Goal: Transaction & Acquisition: Obtain resource

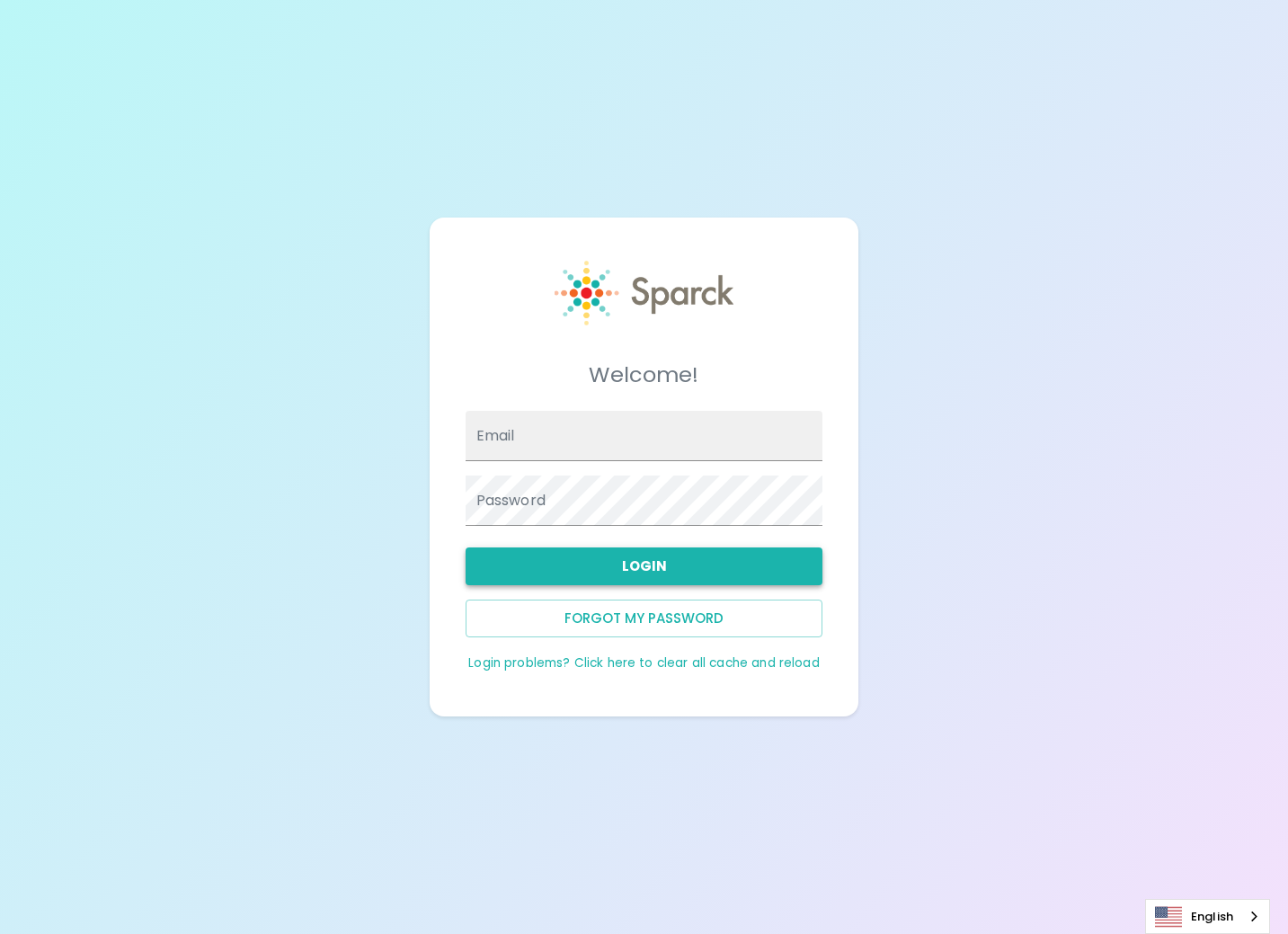
type input "[EMAIL_ADDRESS][DOMAIN_NAME]"
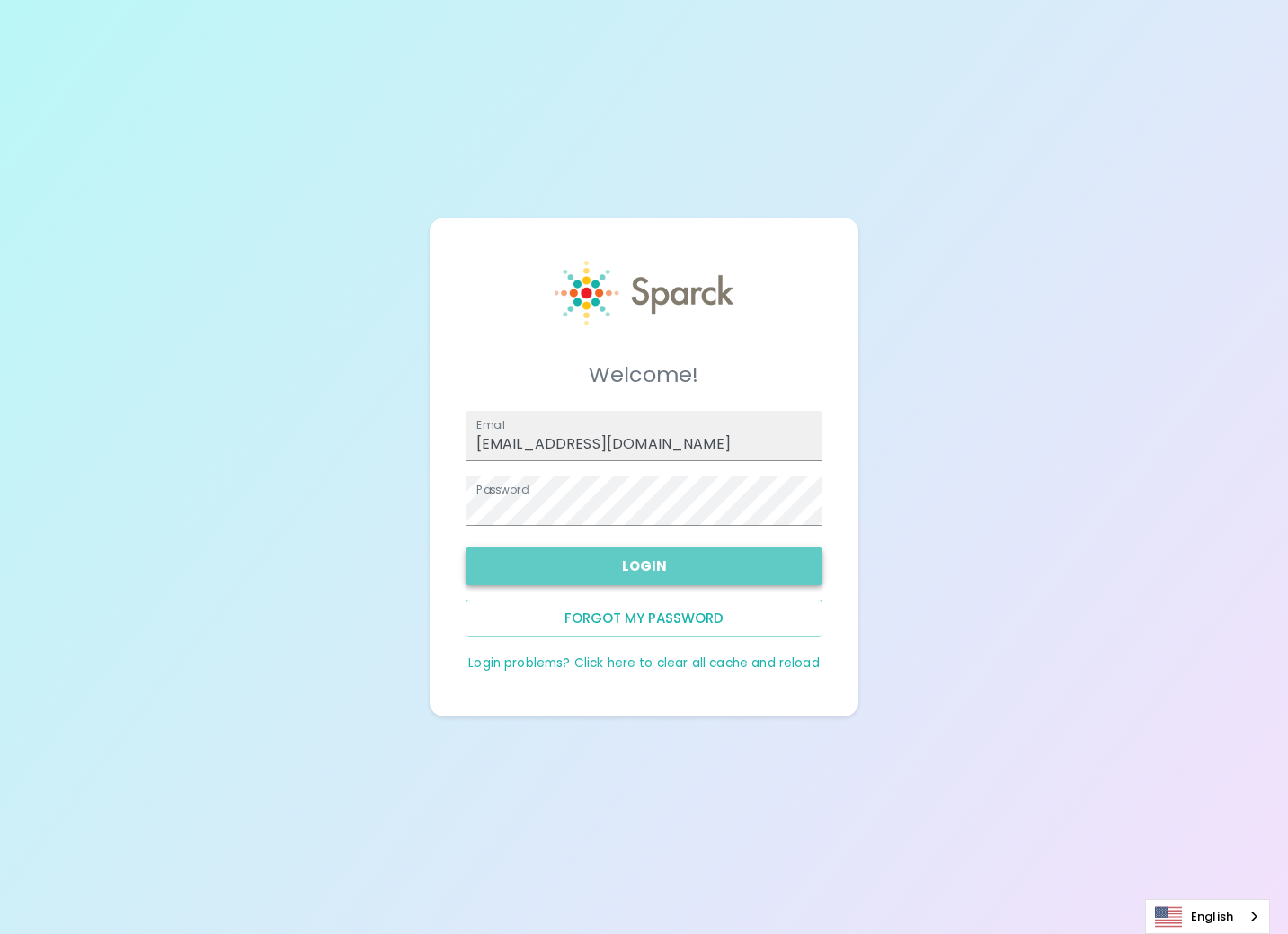
click at [676, 574] on button "Login" at bounding box center [644, 566] width 358 height 38
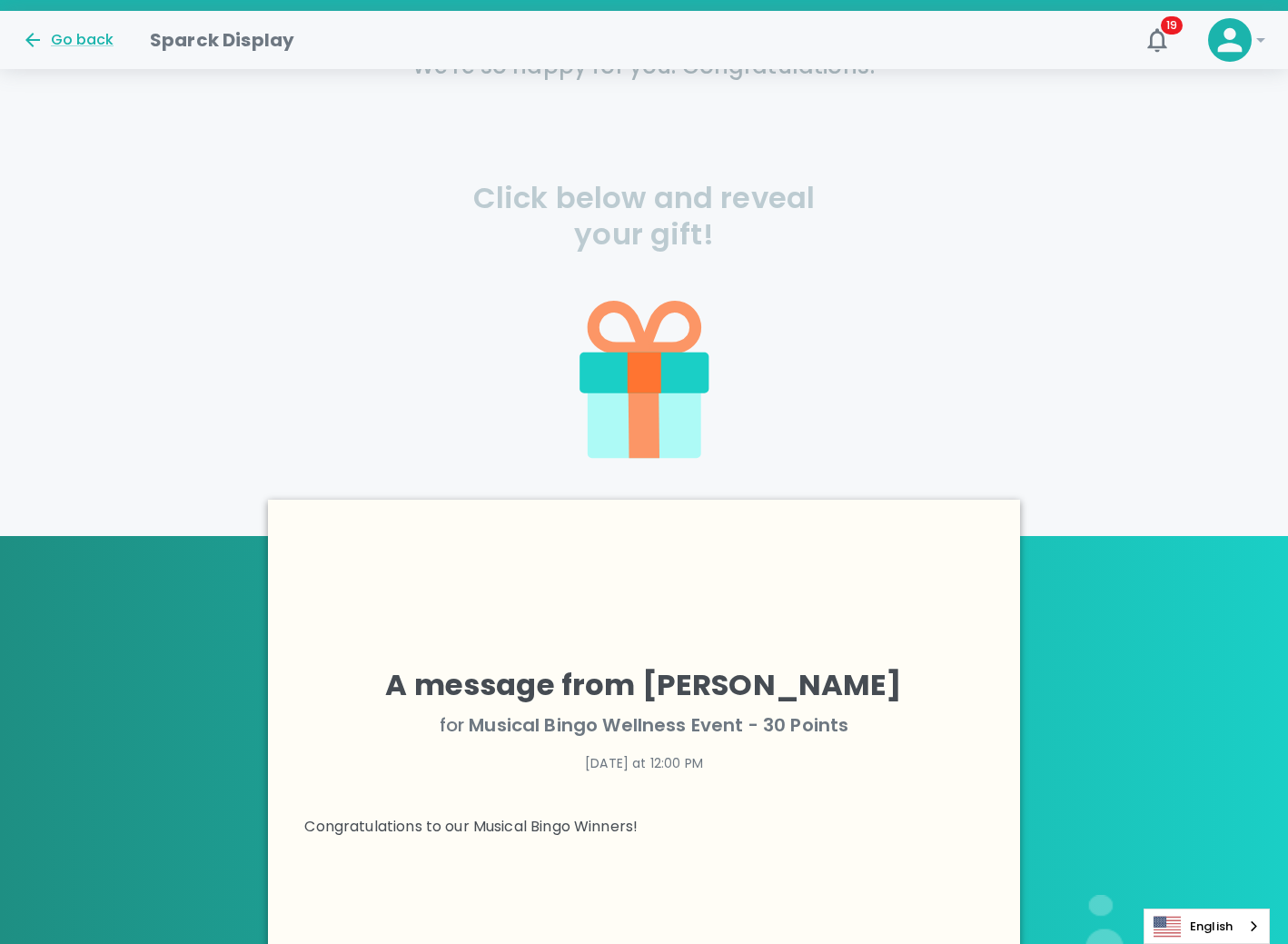
scroll to position [328, 0]
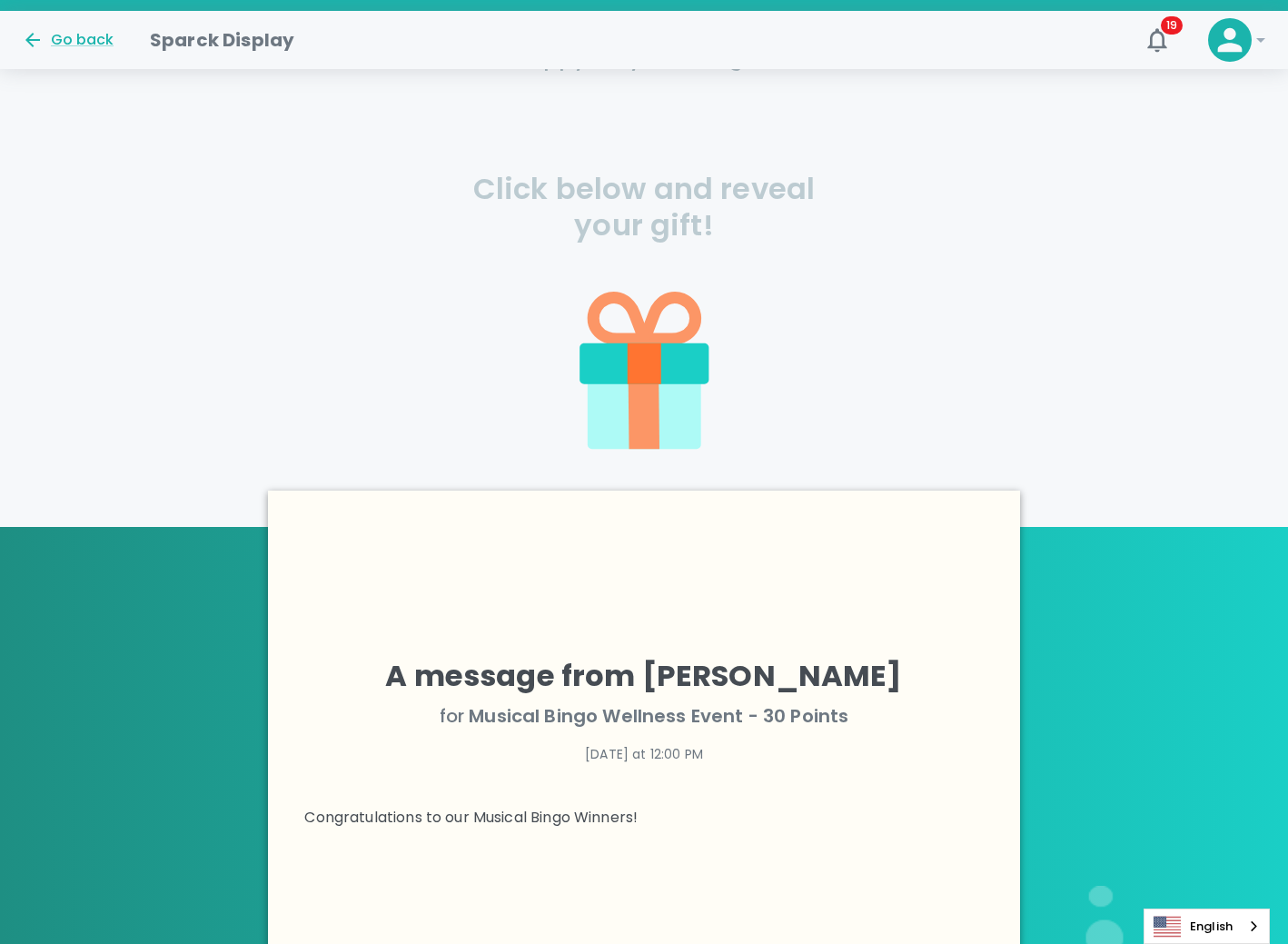
click at [649, 396] on icon at bounding box center [644, 412] width 31 height 70
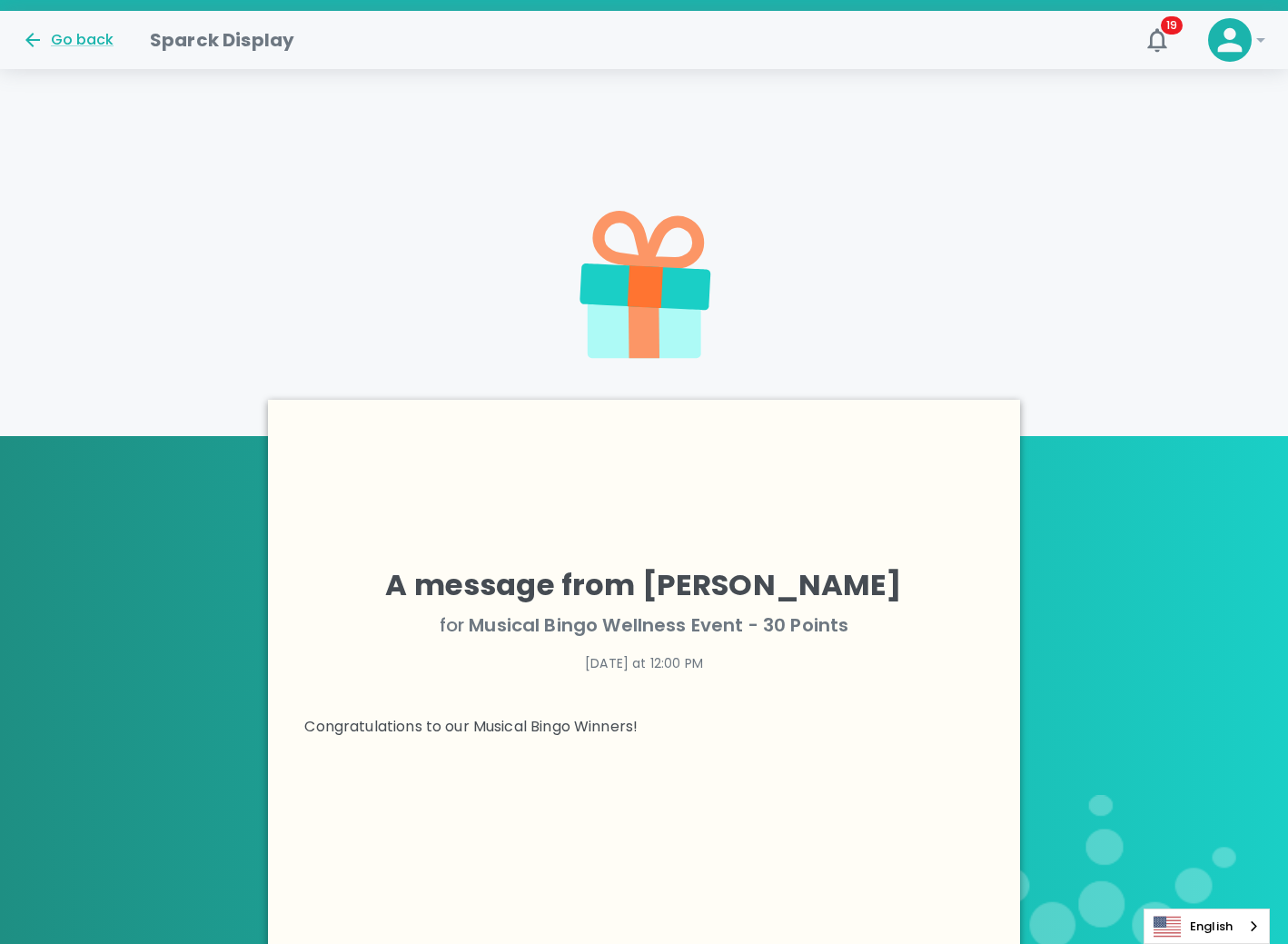
scroll to position [434, 0]
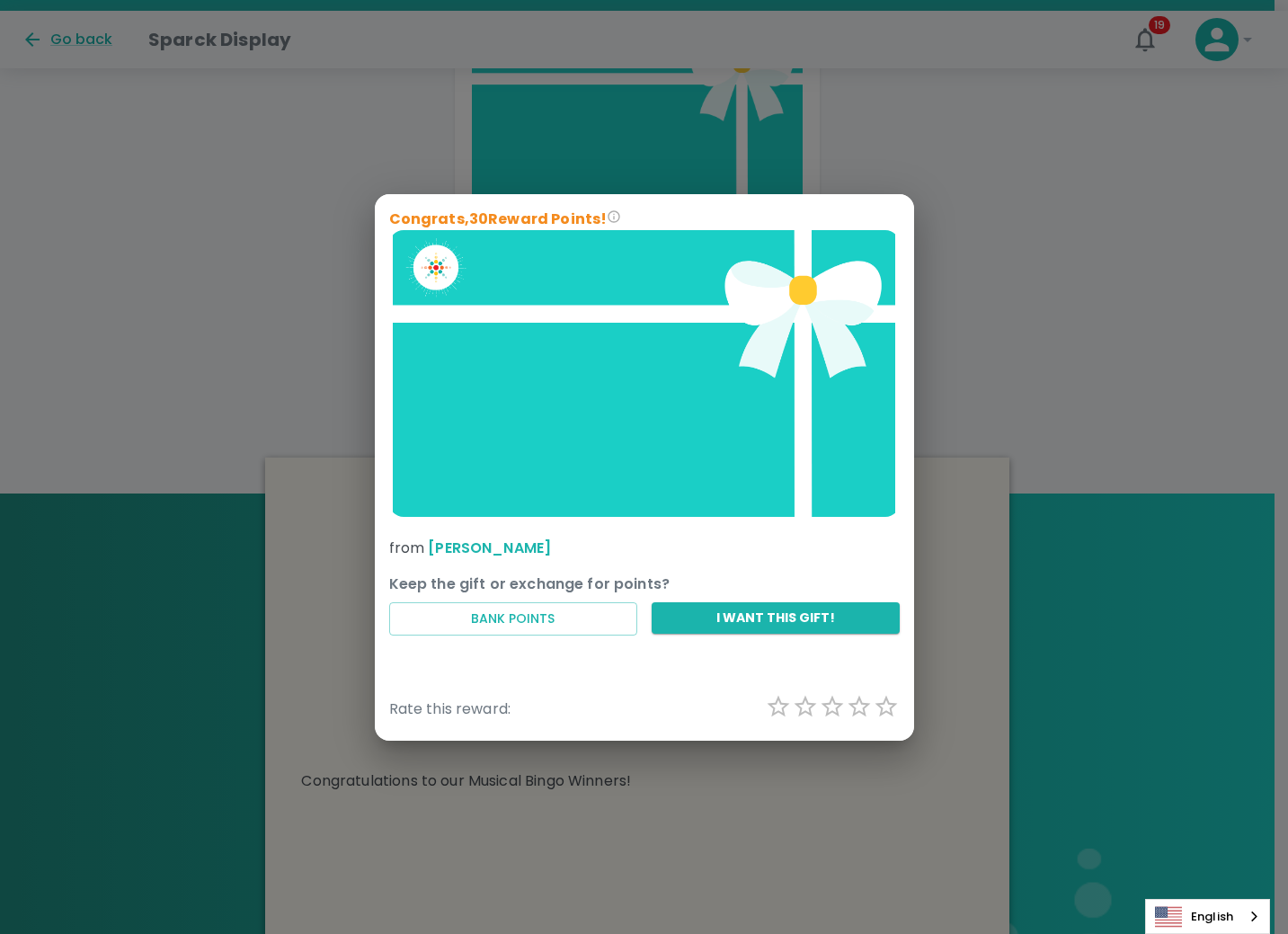
click at [608, 358] on img at bounding box center [644, 374] width 510 height 287
click at [750, 408] on img at bounding box center [644, 374] width 510 height 287
click at [664, 329] on img at bounding box center [644, 374] width 510 height 287
click at [787, 310] on img at bounding box center [644, 374] width 510 height 287
click at [818, 287] on img at bounding box center [644, 374] width 510 height 287
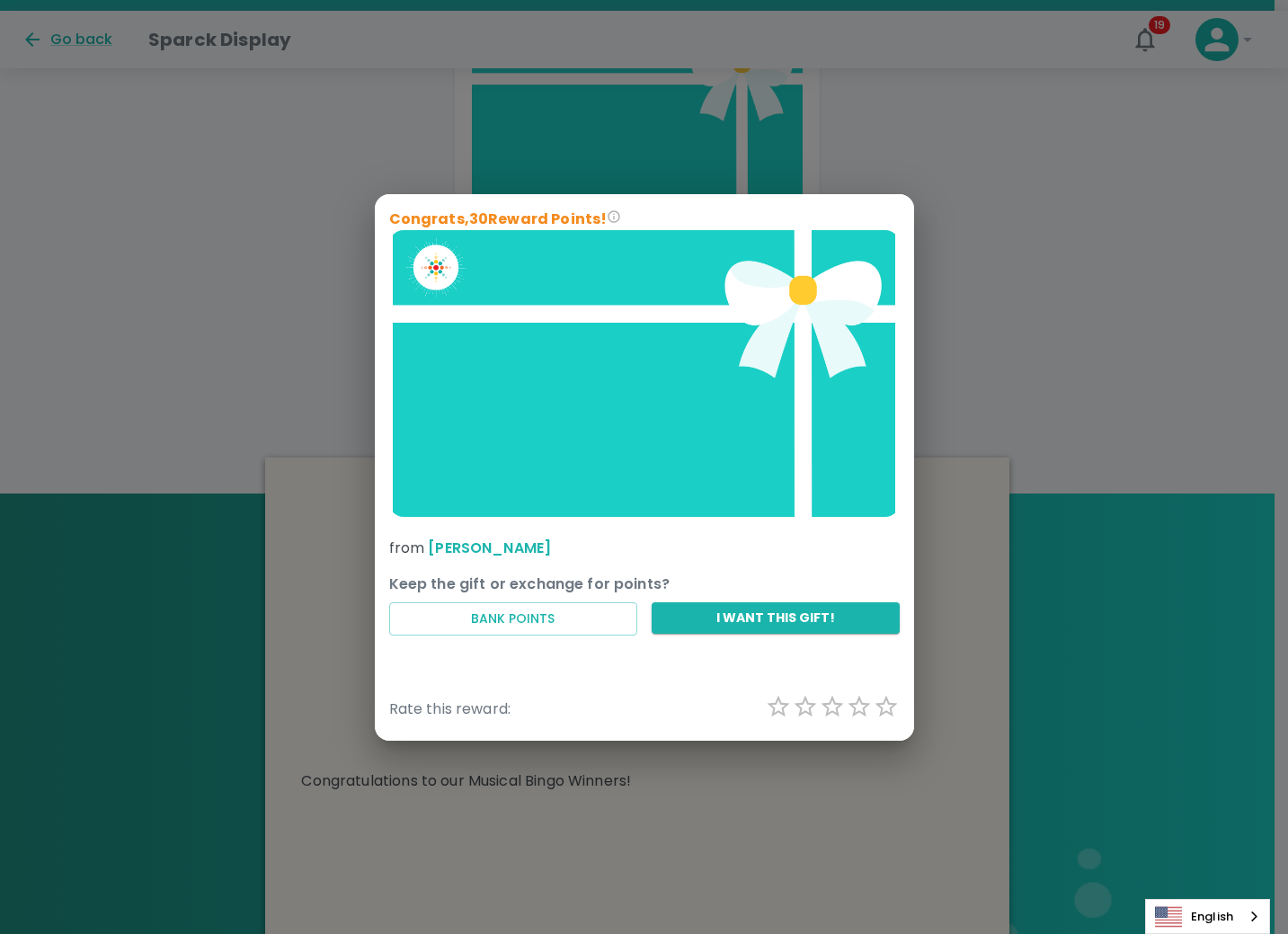
click at [440, 264] on img at bounding box center [644, 374] width 510 height 287
click at [1120, 251] on div "Congrats, 30 Reward Points! from [PERSON_NAME] Keep the gift or exchange for po…" at bounding box center [644, 467] width 1288 height 934
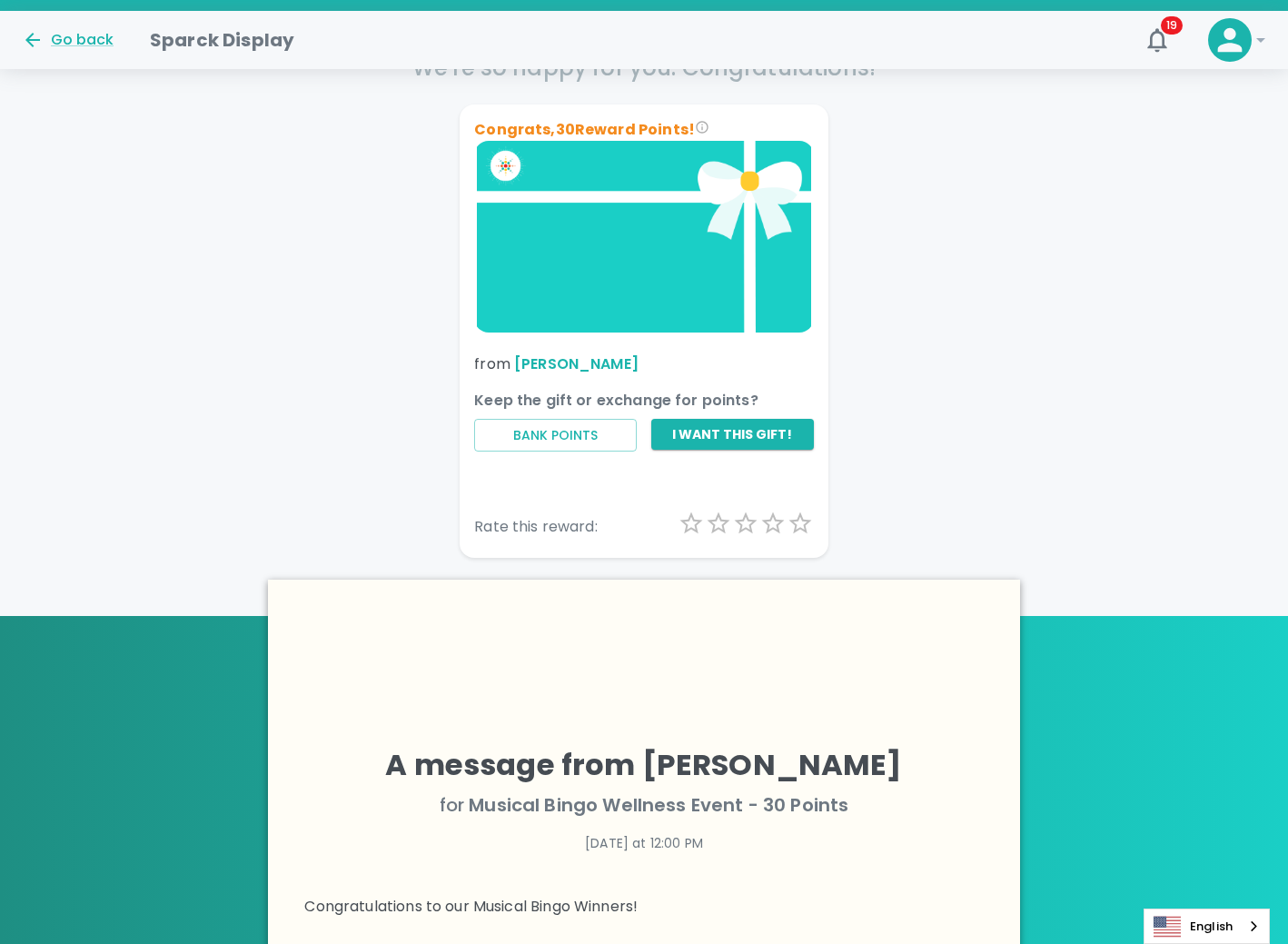
scroll to position [197, 0]
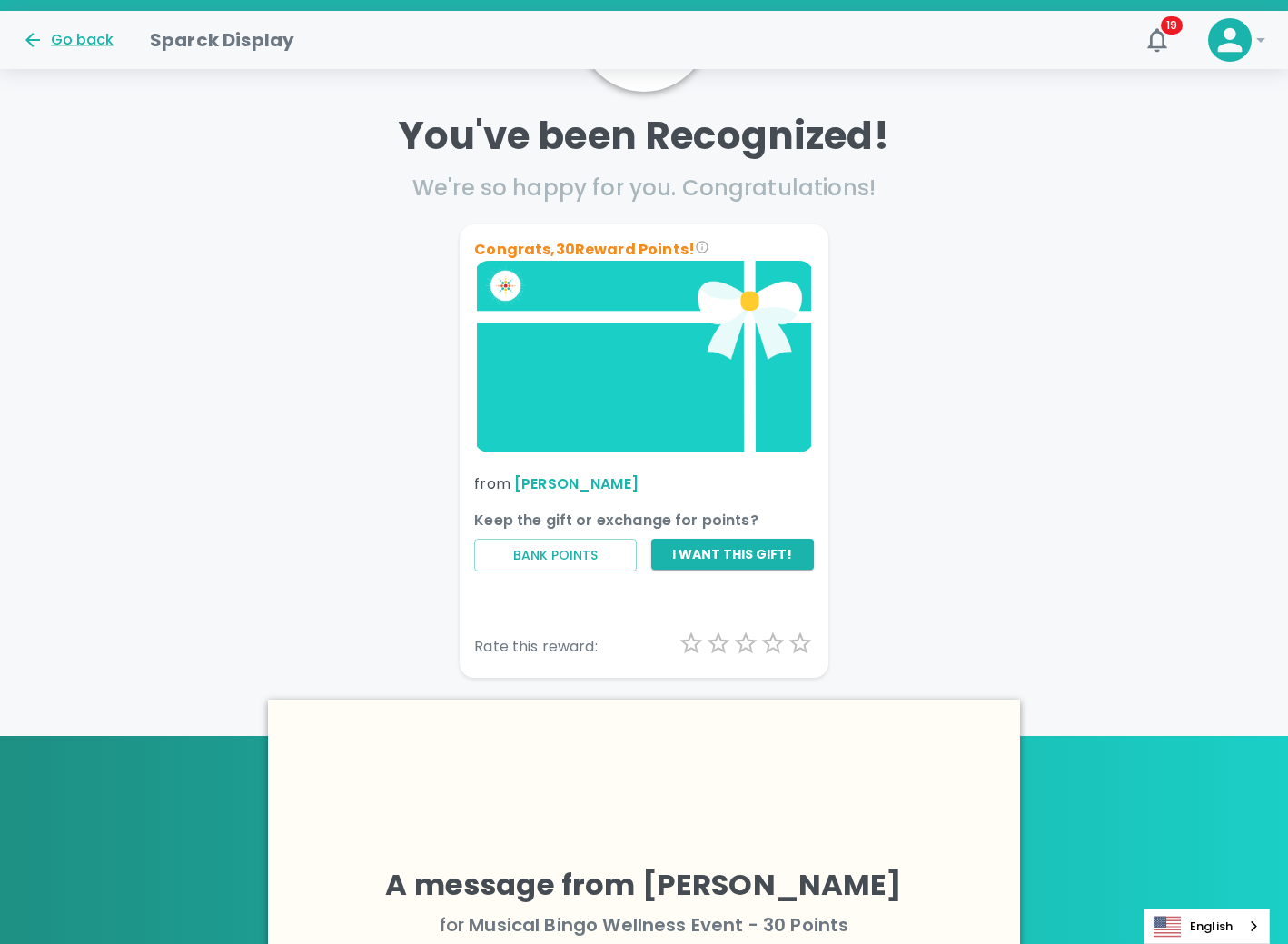
click at [642, 343] on img at bounding box center [644, 356] width 340 height 191
drag, startPoint x: 651, startPoint y: 233, endPoint x: 740, endPoint y: 258, distance: 92.4
click at [651, 233] on div "Congrats, 30 Reward Points! from [PERSON_NAME]" at bounding box center [636, 359] width 354 height 270
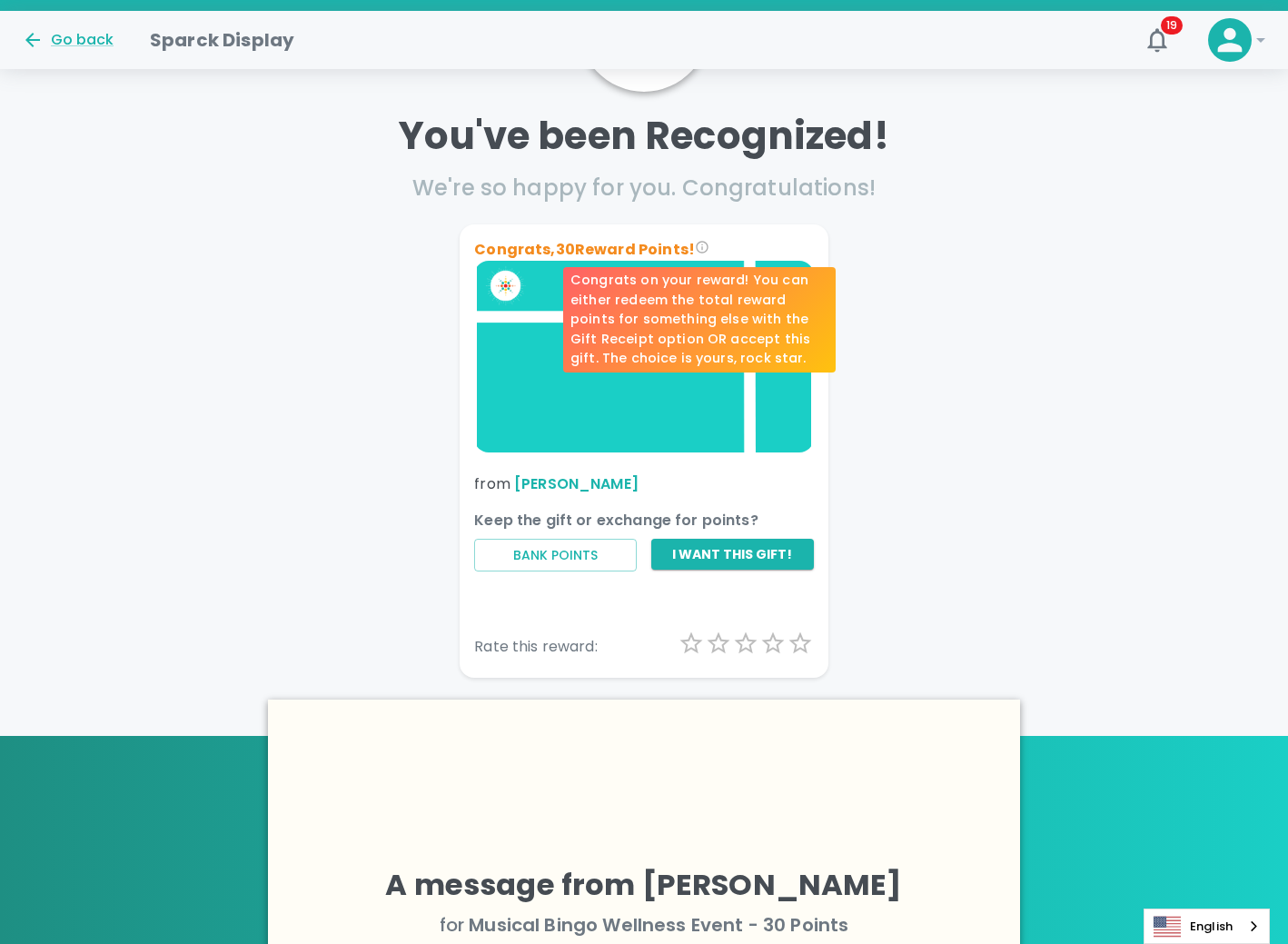
click at [702, 245] on icon "Congrats on your reward! You can either redeem the total reward points for some…" at bounding box center [702, 246] width 14 height 14
click at [702, 247] on icon "Congrats on your reward! You can either redeem the total reward points for some…" at bounding box center [702, 246] width 14 height 14
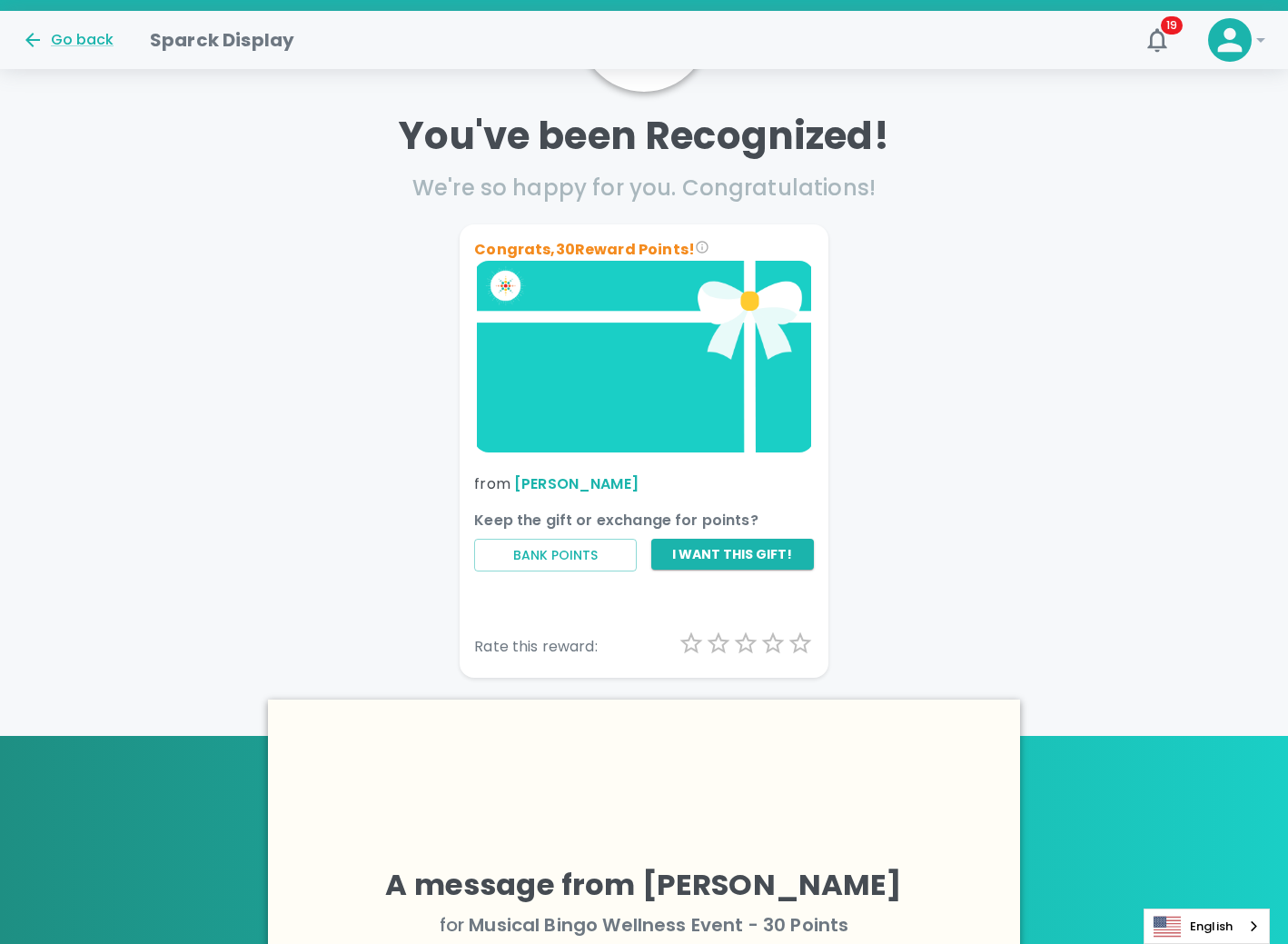
click at [895, 245] on div "Congrats, 30 Reward Points! from [PERSON_NAME] Keep the gift or exchange for po…" at bounding box center [636, 443] width 766 height 468
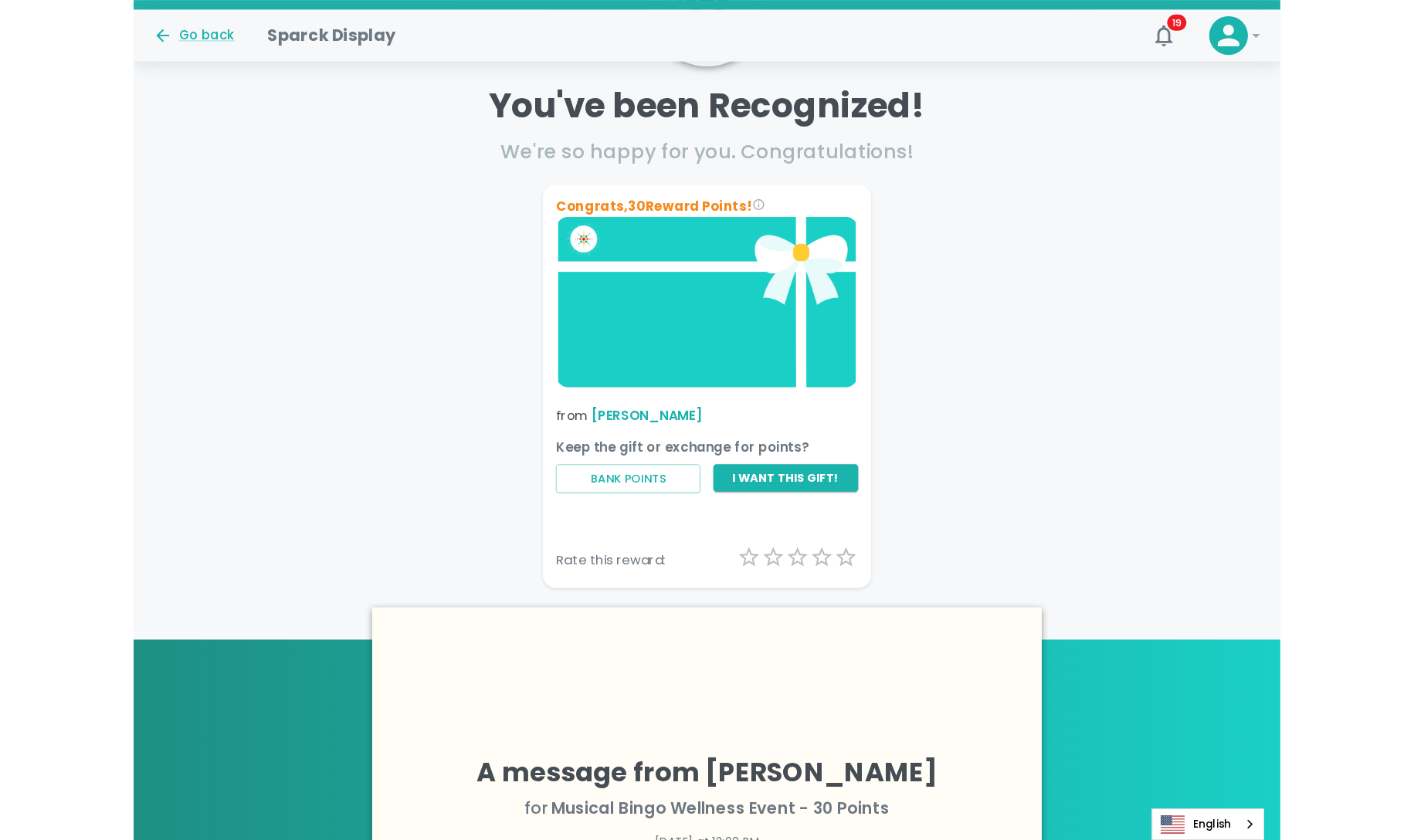
scroll to position [196, 0]
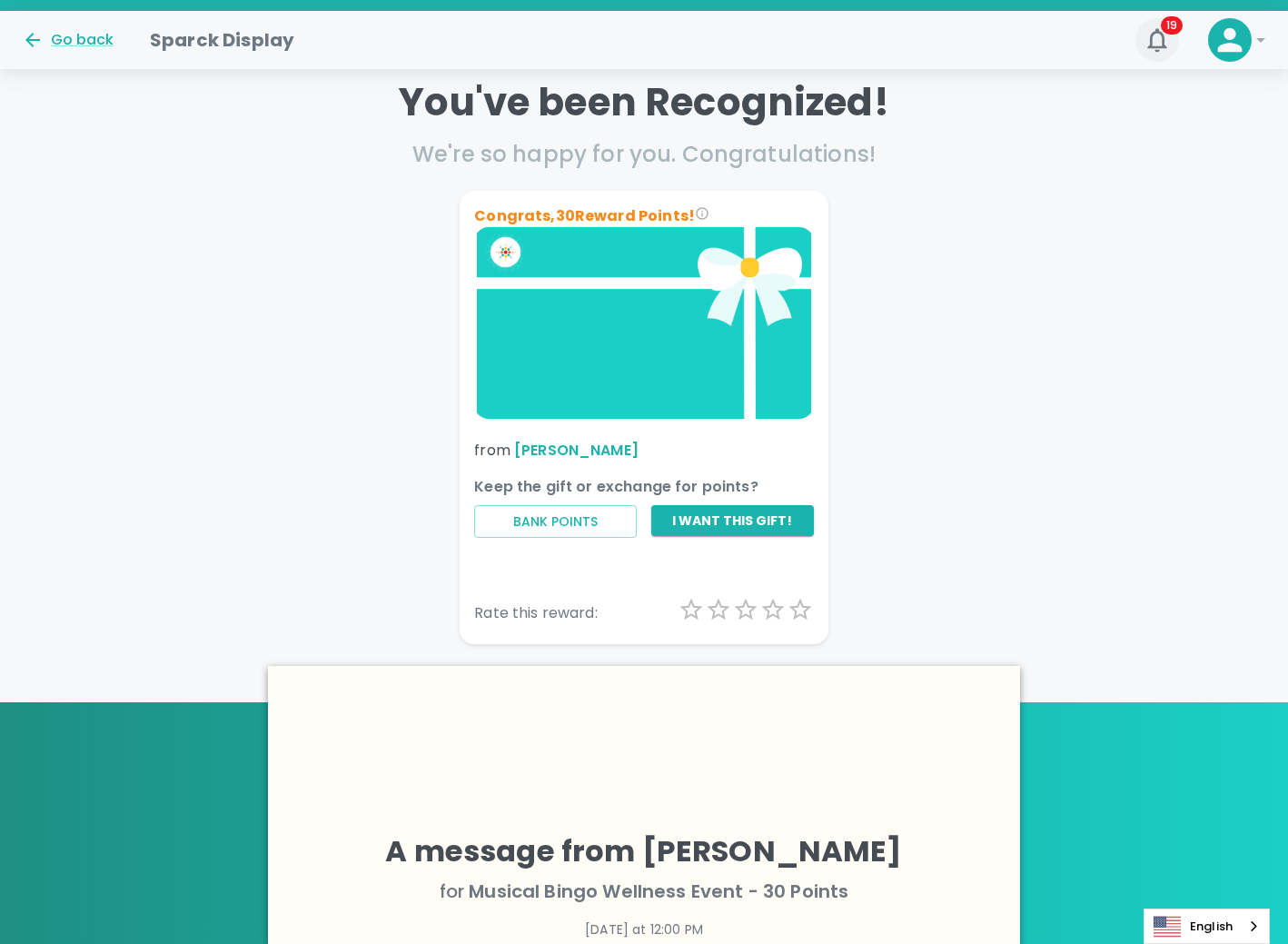
click at [1163, 38] on icon "button" at bounding box center [1156, 39] width 19 height 23
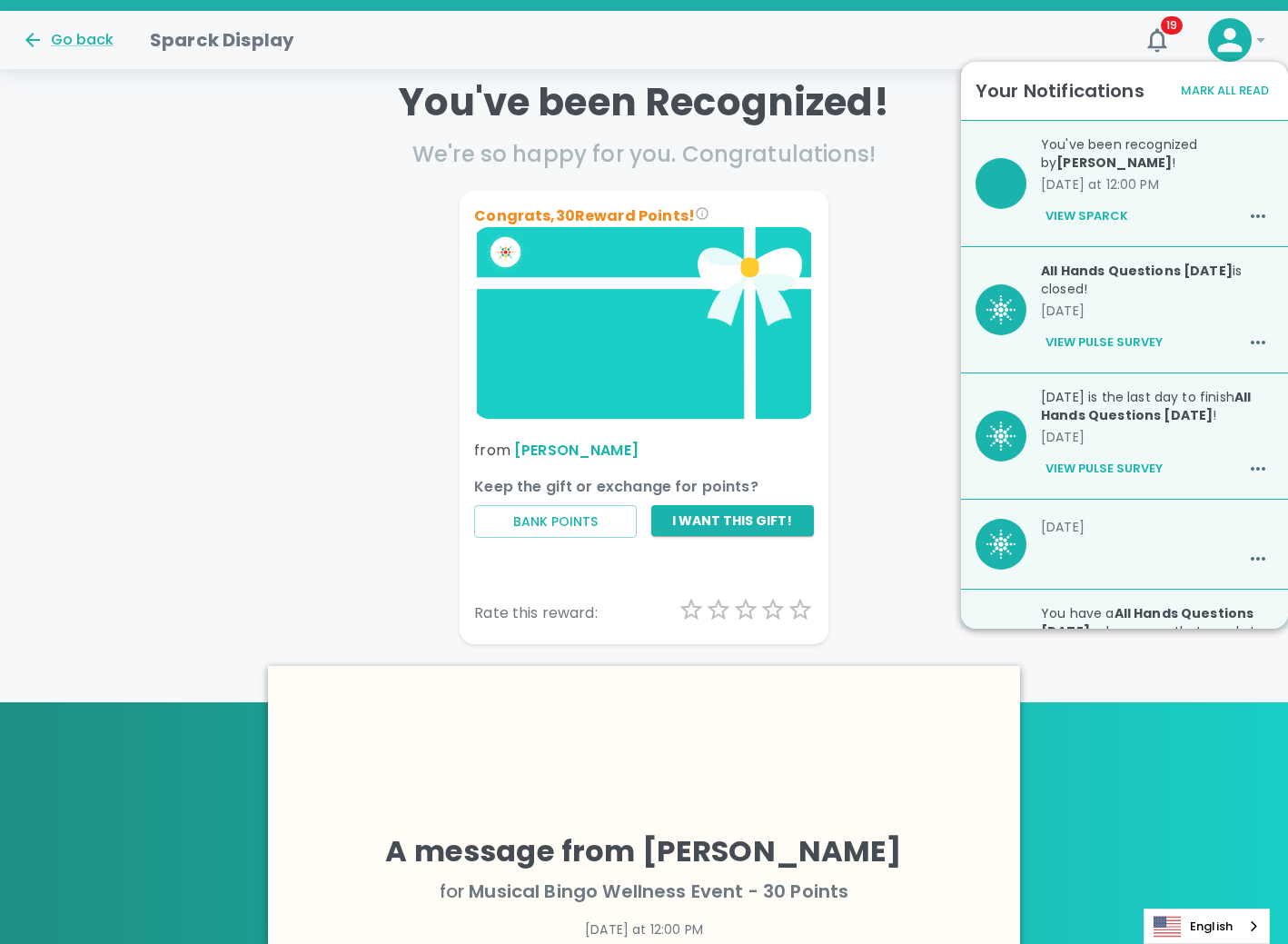
click at [941, 241] on div "Congrats, 30 Reward Points! from [PERSON_NAME] Keep the gift or exchange for po…" at bounding box center [636, 410] width 766 height 468
click at [655, 274] on img at bounding box center [644, 322] width 340 height 191
click at [1163, 35] on icon "button" at bounding box center [1156, 39] width 19 height 23
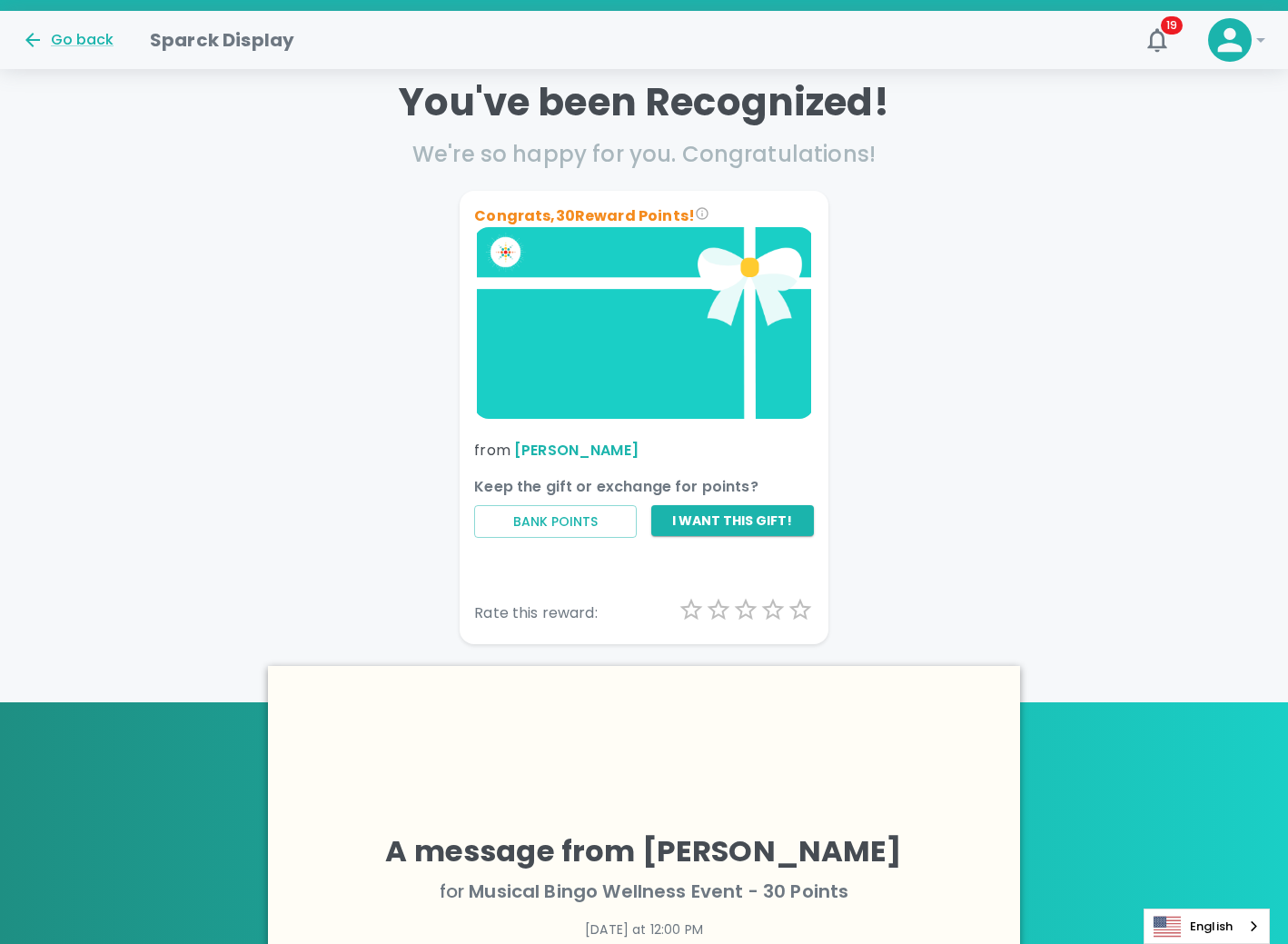
click at [982, 190] on div "Congrats, 30 Reward Points! from [PERSON_NAME] Keep the gift or exchange for po…" at bounding box center [636, 410] width 766 height 468
click at [770, 517] on button "I want this gift!" at bounding box center [732, 521] width 163 height 32
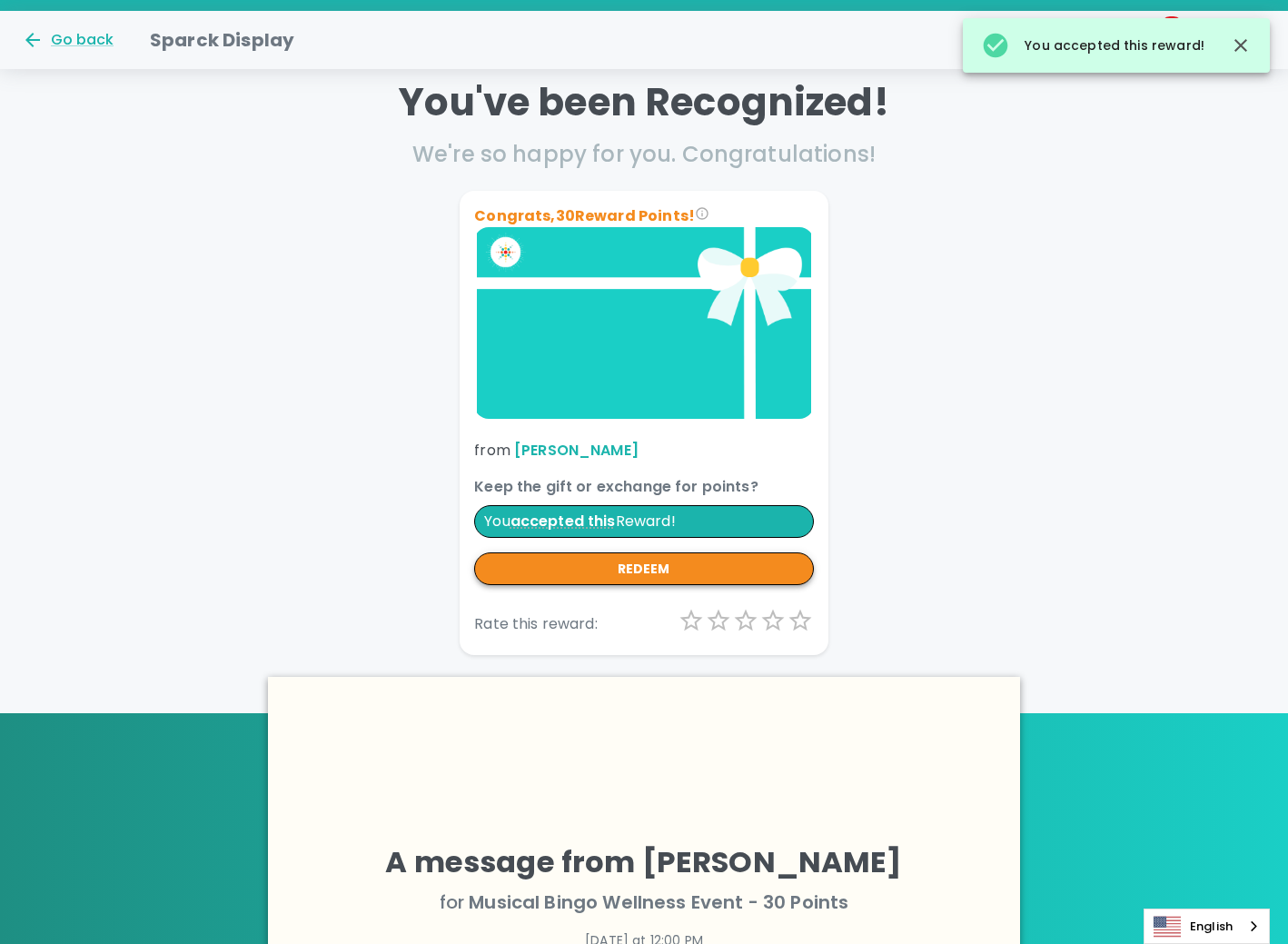
click at [675, 569] on button "redeem" at bounding box center [644, 569] width 340 height 34
